Goal: Navigation & Orientation: Find specific page/section

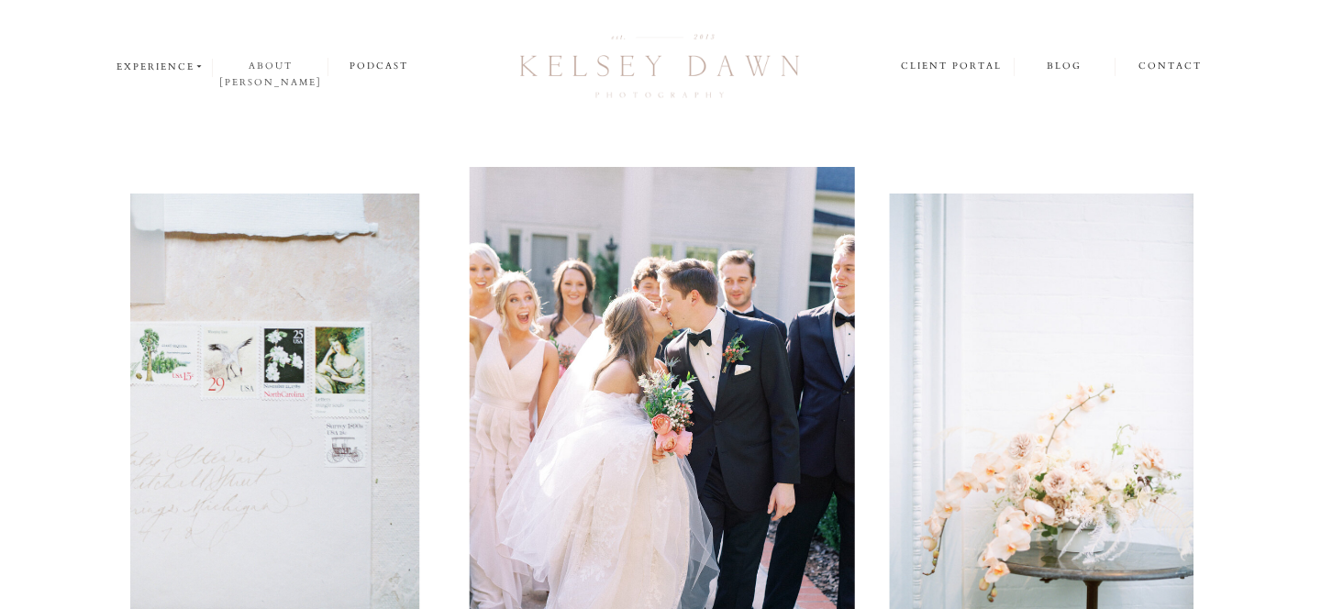
click at [285, 63] on nav "about [PERSON_NAME]" at bounding box center [270, 66] width 115 height 17
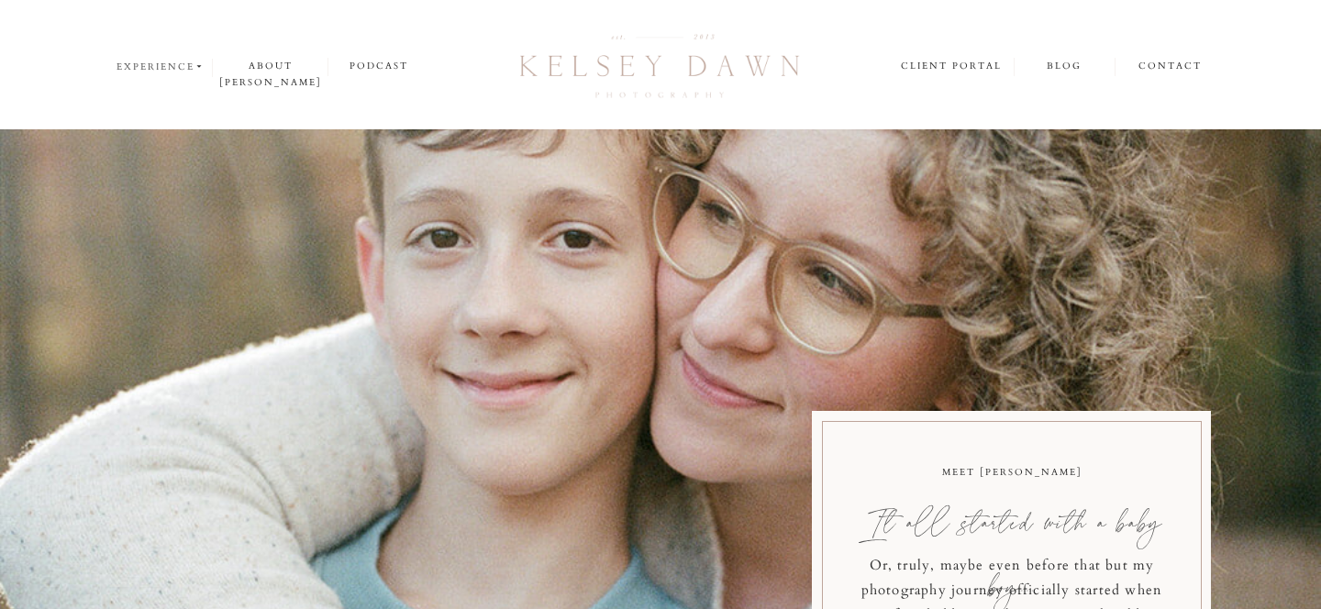
click at [168, 69] on nav "experience" at bounding box center [160, 67] width 89 height 17
click at [165, 97] on div at bounding box center [164, 101] width 96 height 55
click at [161, 92] on p "weddings" at bounding box center [164, 90] width 96 height 16
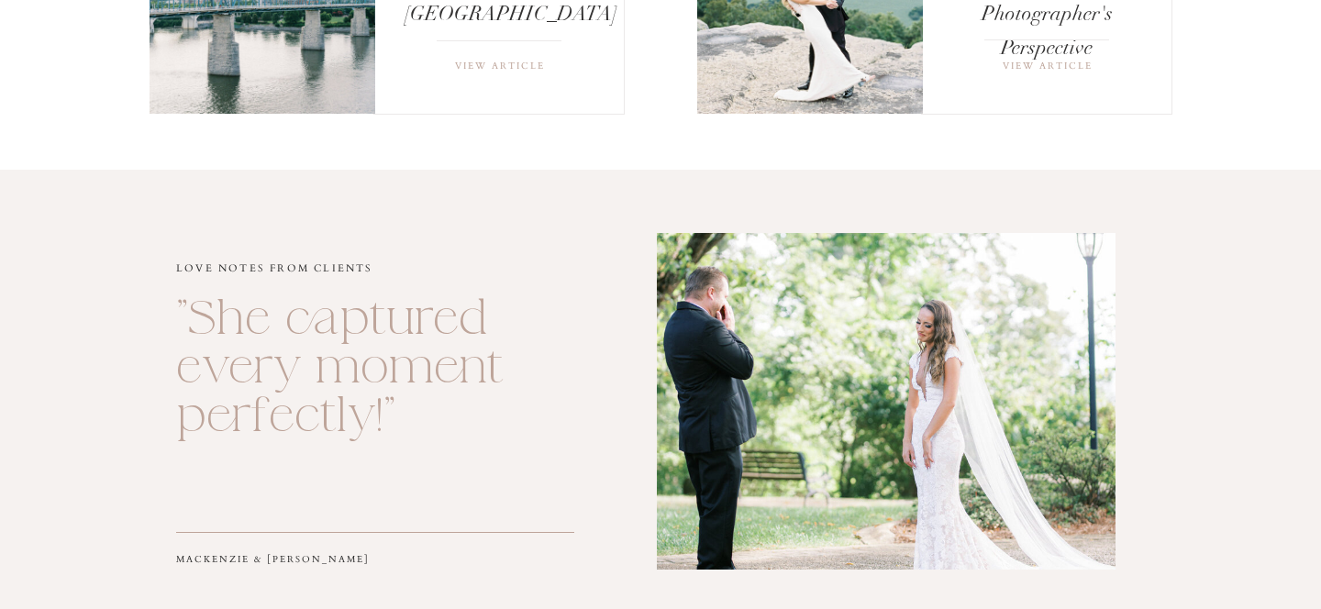
scroll to position [10083, 0]
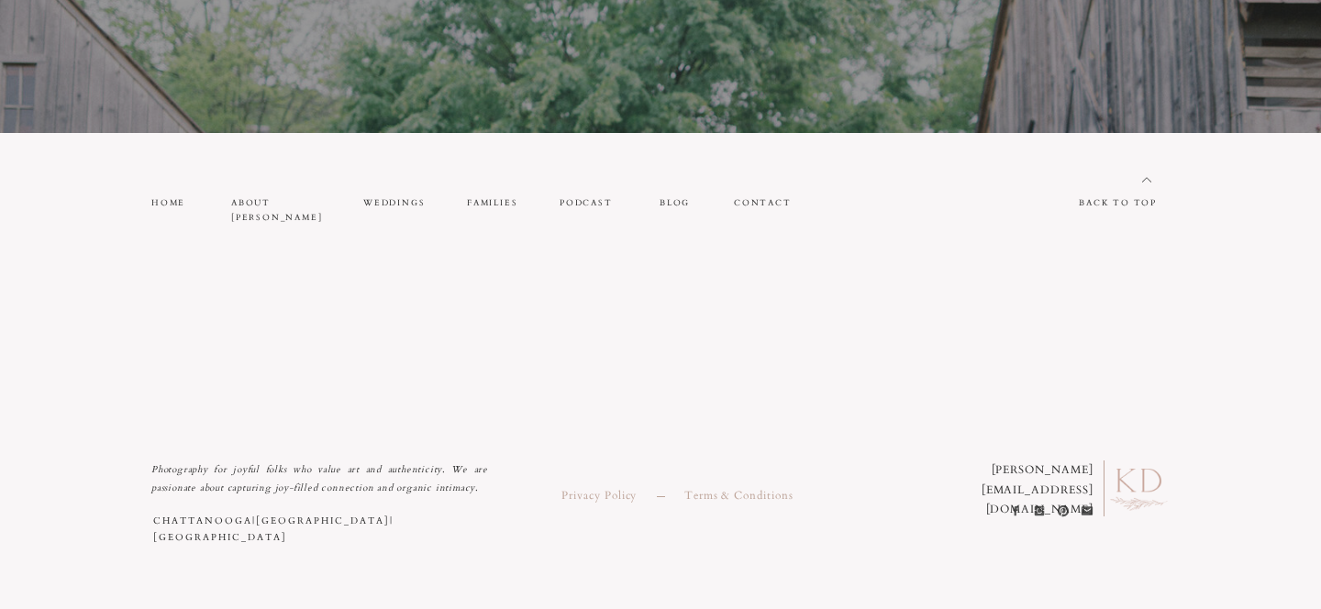
click at [1015, 510] on icon at bounding box center [1014, 511] width 5 height 10
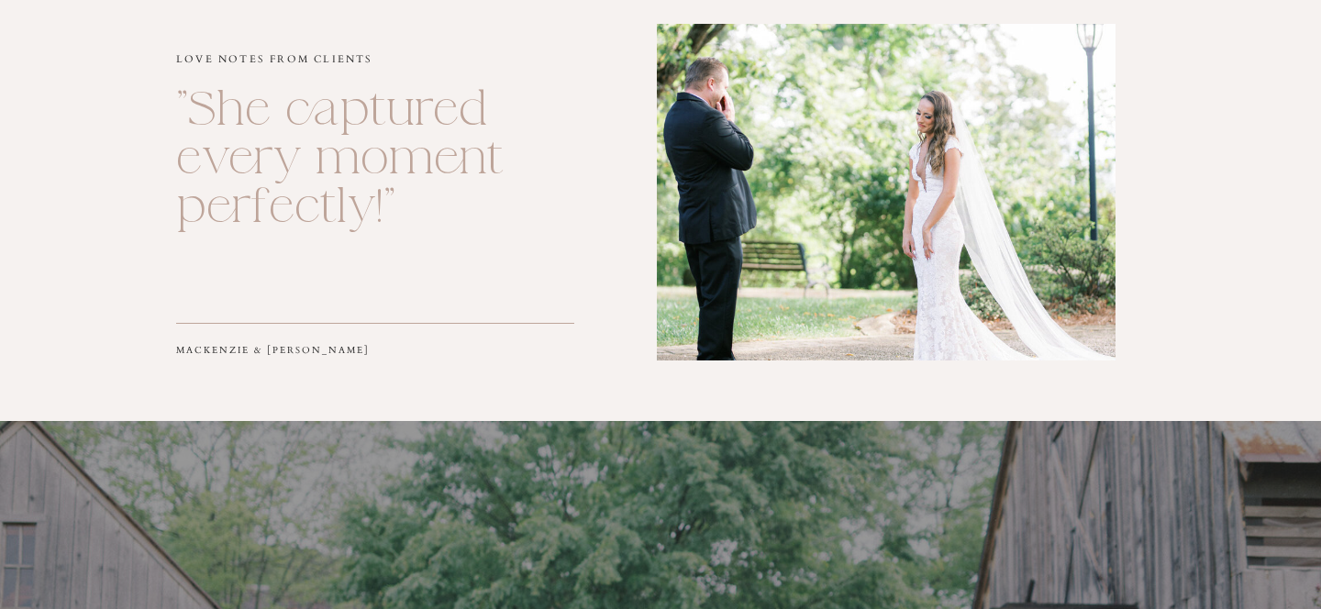
scroll to position [9177, 0]
